Goal: Task Accomplishment & Management: Manage account settings

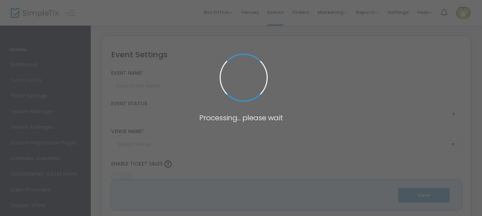
type input "Retelling the Sussex landscape for farming futures: Workshop"
type textarea "Join Brighton and Hove Food Partnership and [GEOGRAPHIC_DATA] to explore how la…"
type input "Register Now"
type input "One Garden SP3"
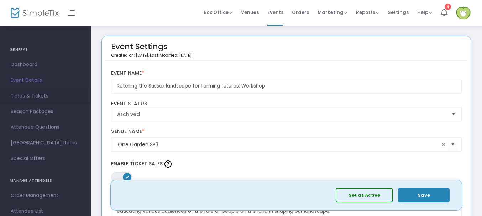
click at [28, 98] on span "Times & Tickets" at bounding box center [45, 95] width 69 height 9
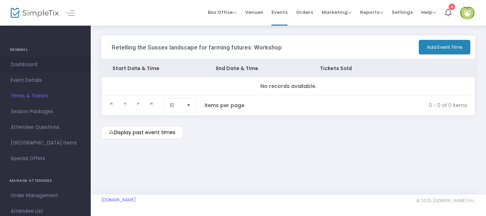
click at [19, 59] on link "Dashboard" at bounding box center [45, 65] width 91 height 16
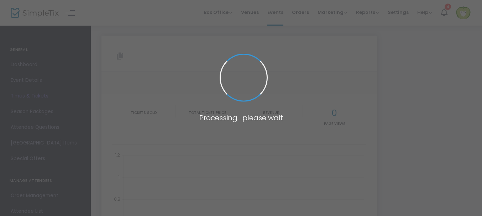
type input "[URL][DOMAIN_NAME]"
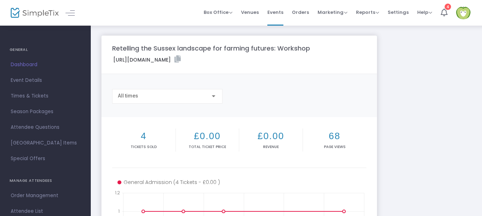
click at [278, 14] on span "Events" at bounding box center [275, 12] width 16 height 18
